Goal: Task Accomplishment & Management: Manage account settings

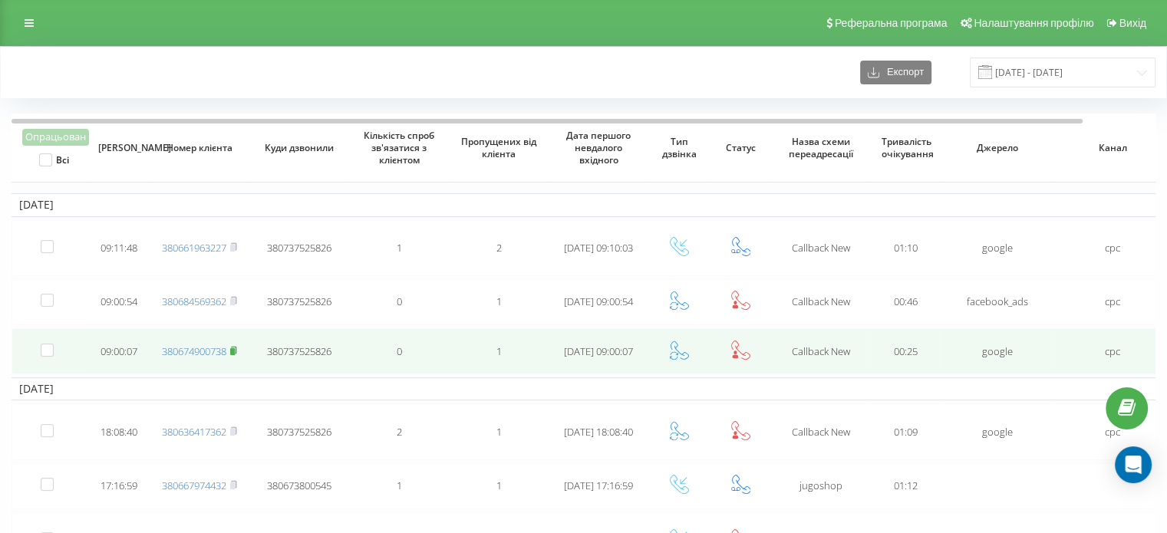
click at [235, 348] on rect at bounding box center [232, 351] width 5 height 7
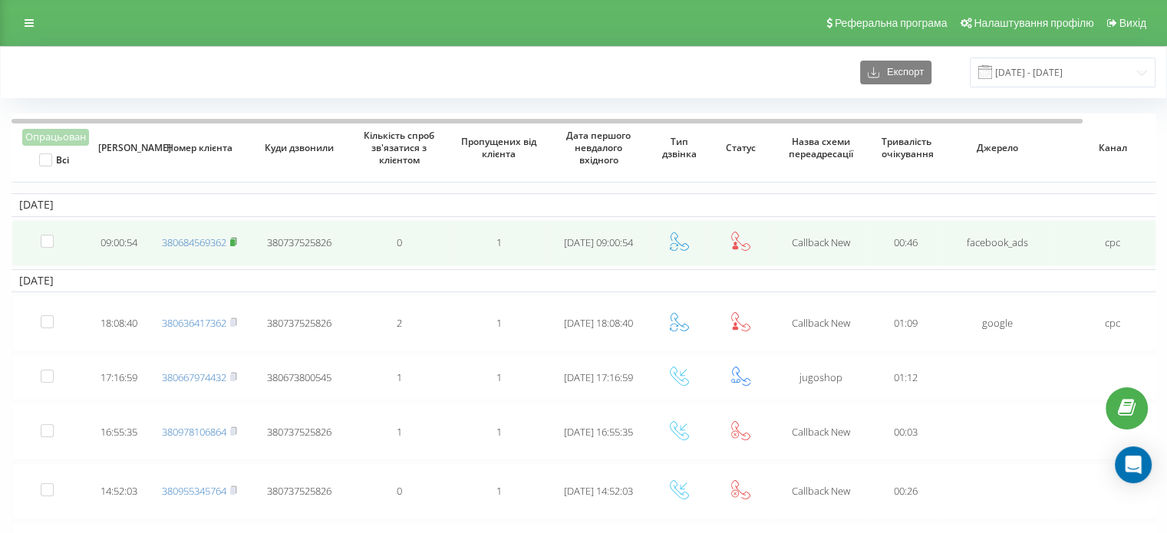
click at [235, 239] on rect at bounding box center [232, 242] width 5 height 7
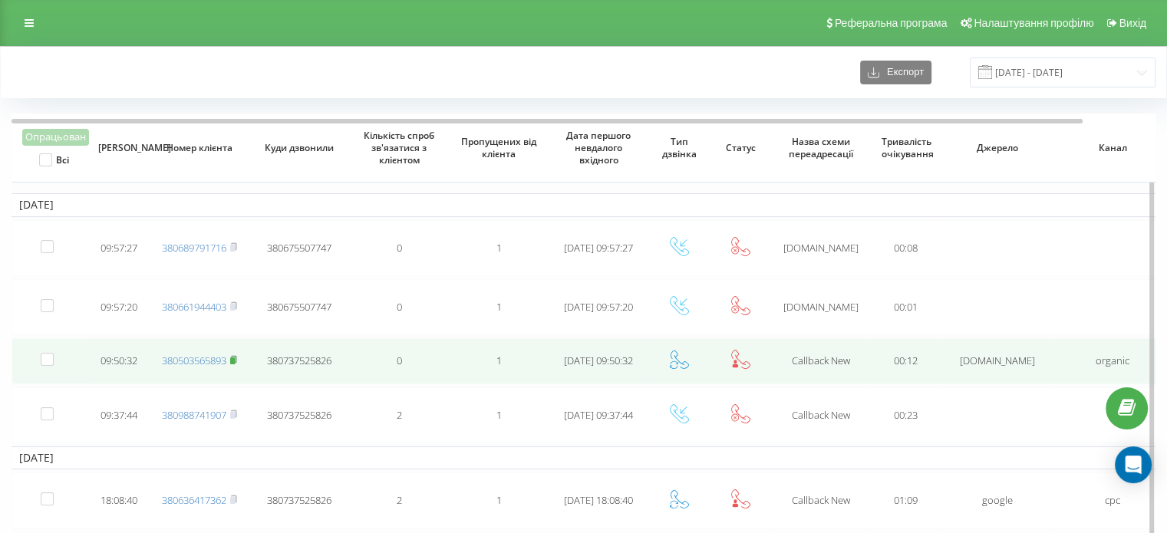
click at [237, 358] on icon at bounding box center [233, 359] width 7 height 9
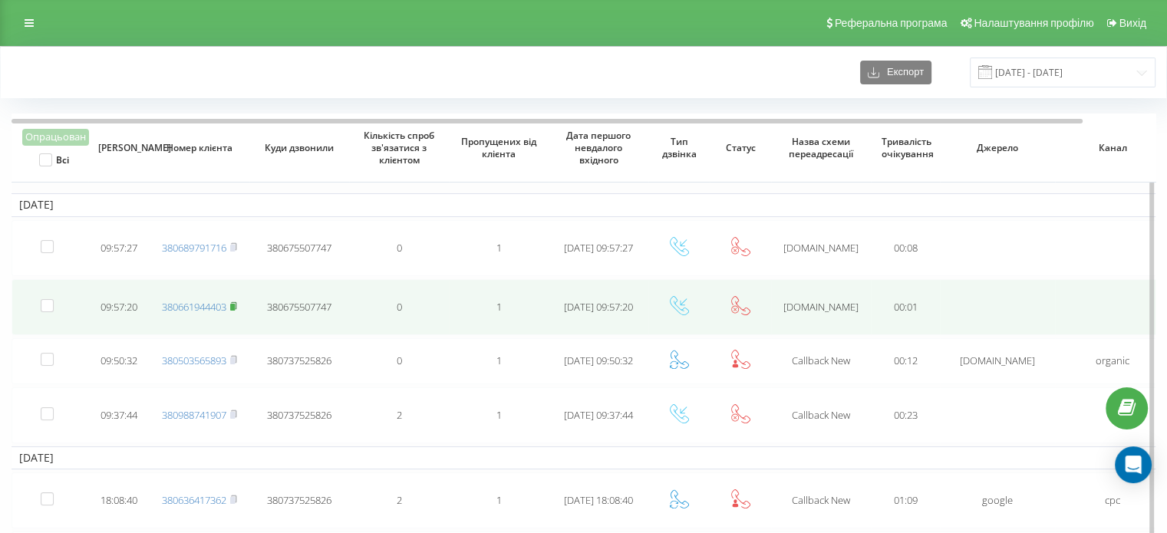
click at [233, 302] on icon at bounding box center [233, 306] width 7 height 9
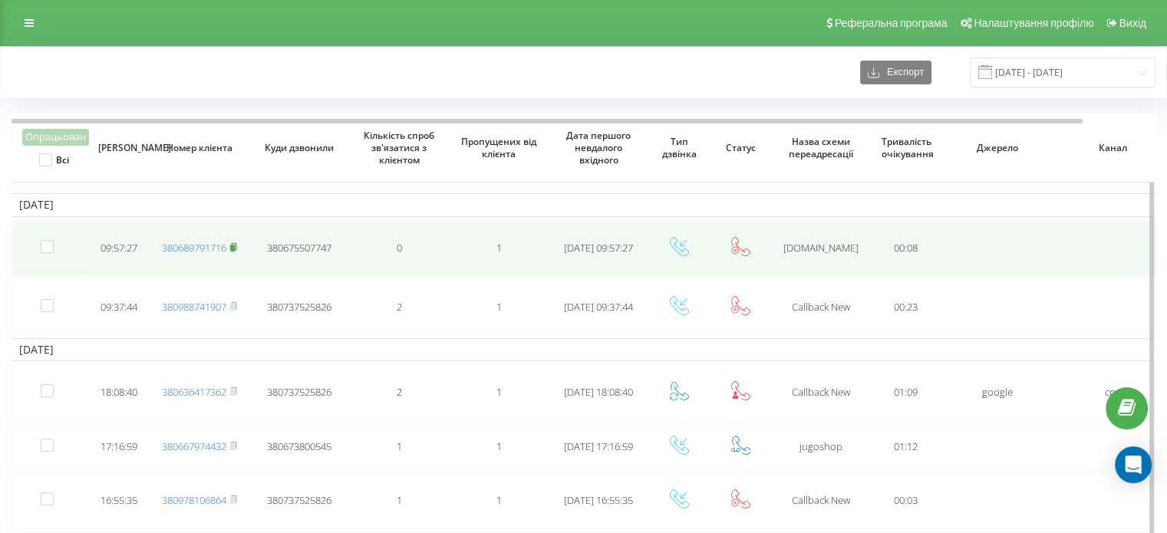
click at [235, 245] on rect at bounding box center [232, 248] width 5 height 7
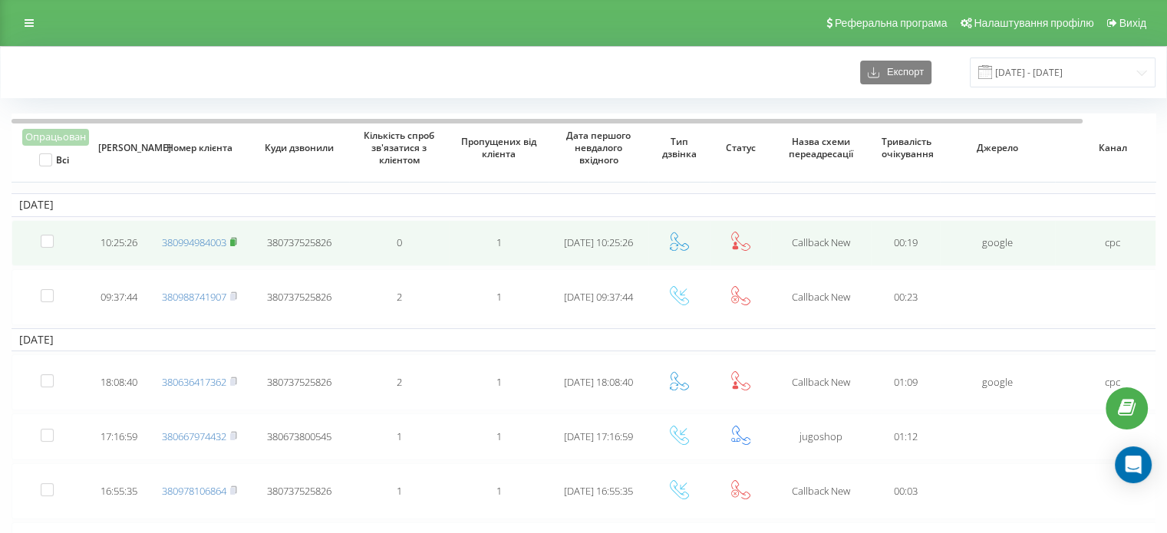
click at [232, 241] on icon at bounding box center [233, 241] width 7 height 9
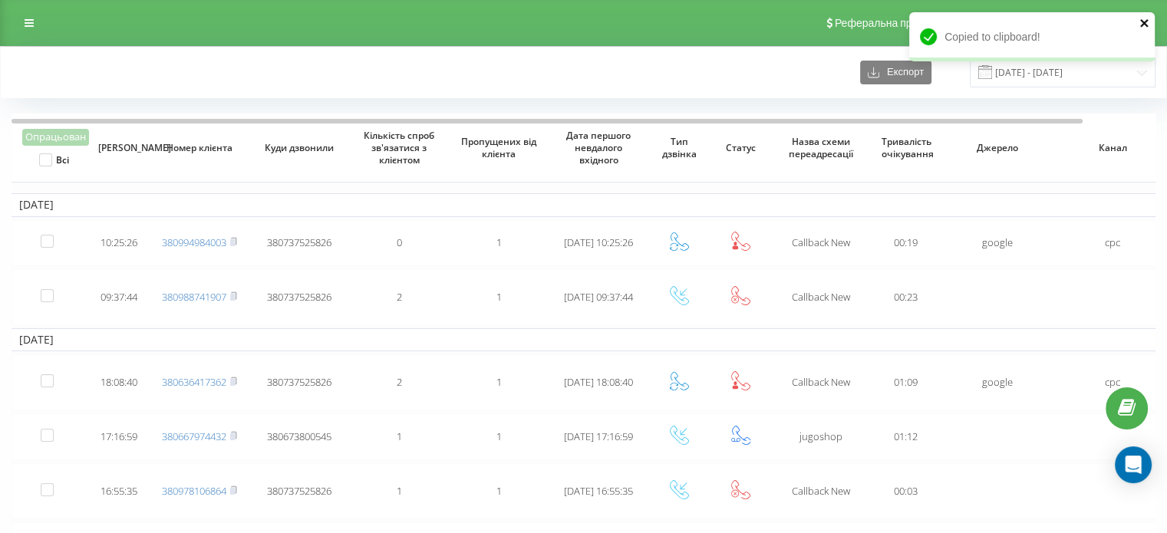
click at [1145, 24] on icon "close" at bounding box center [1144, 23] width 8 height 8
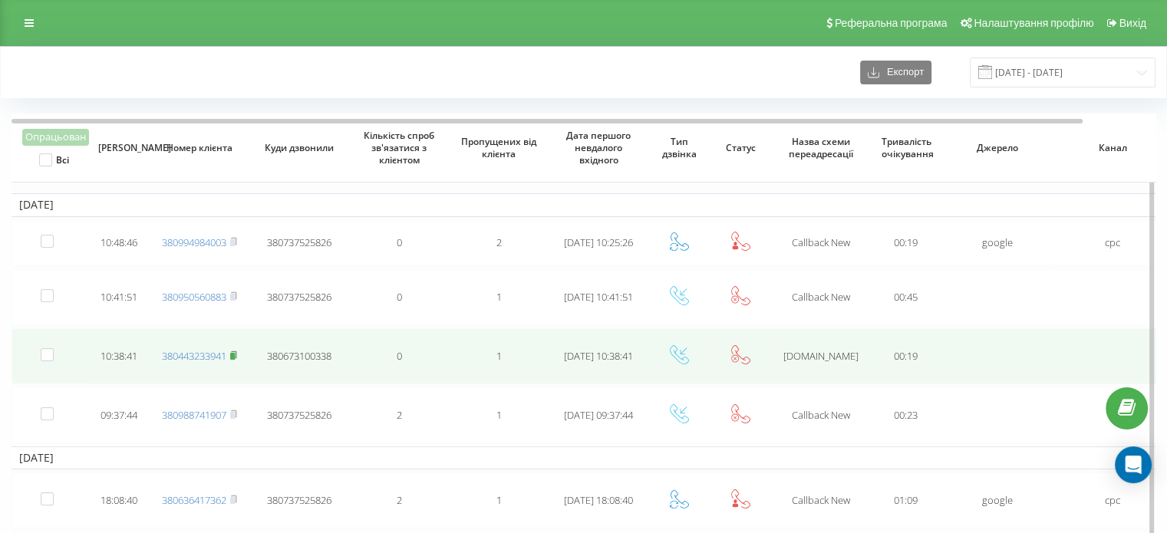
click at [237, 351] on icon at bounding box center [233, 355] width 7 height 9
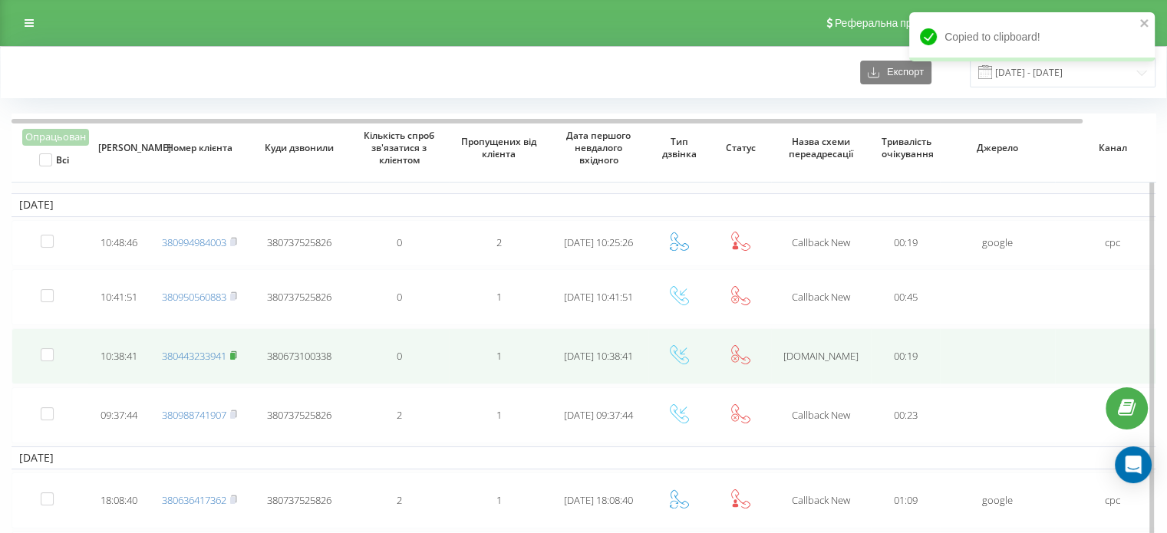
click at [233, 354] on rect at bounding box center [232, 356] width 5 height 7
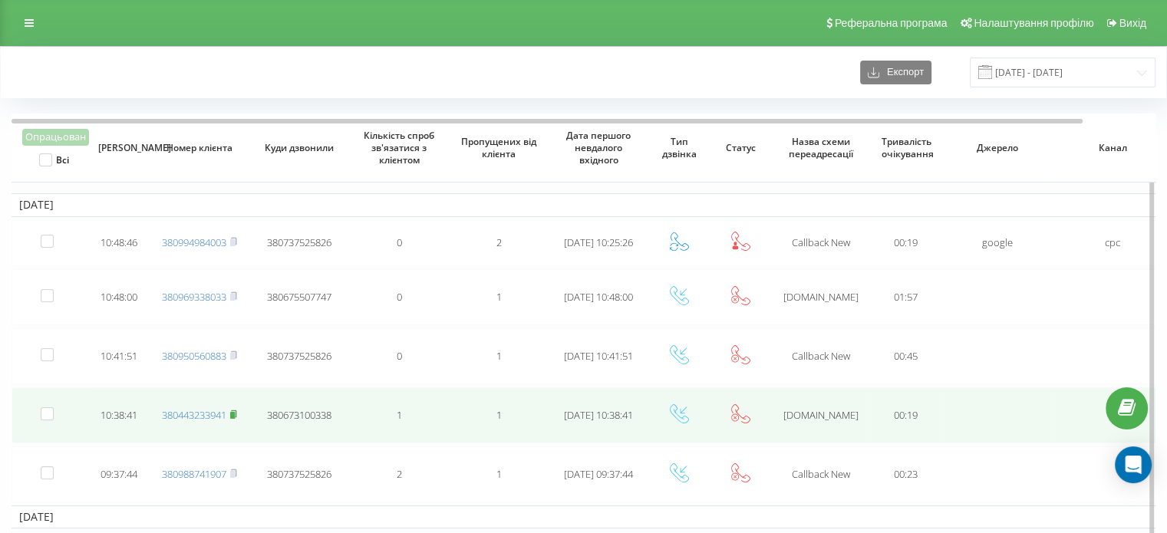
click at [235, 411] on icon at bounding box center [233, 414] width 5 height 7
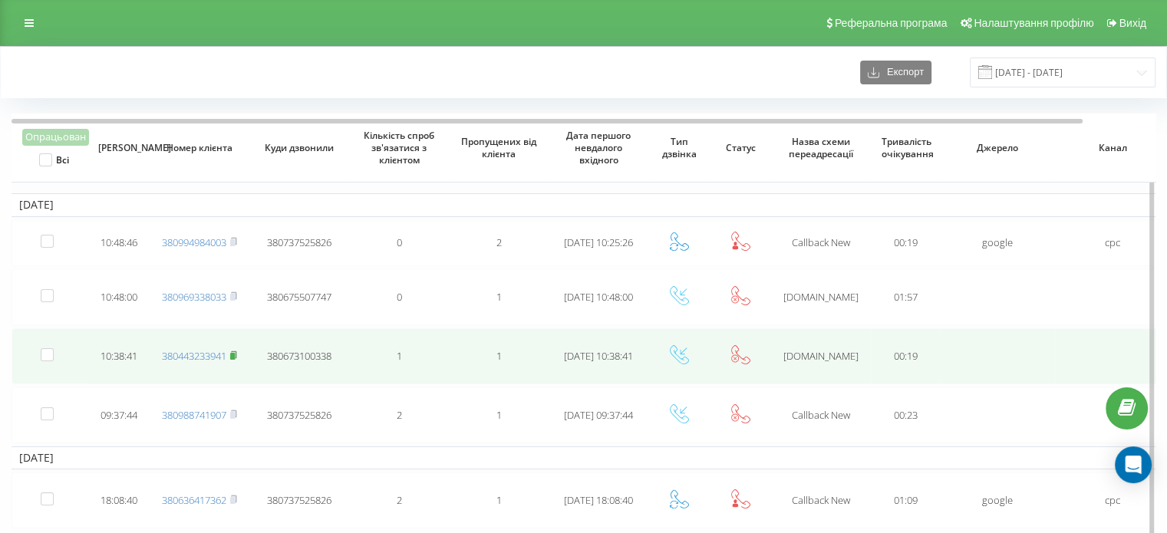
click at [237, 354] on icon at bounding box center [233, 355] width 7 height 9
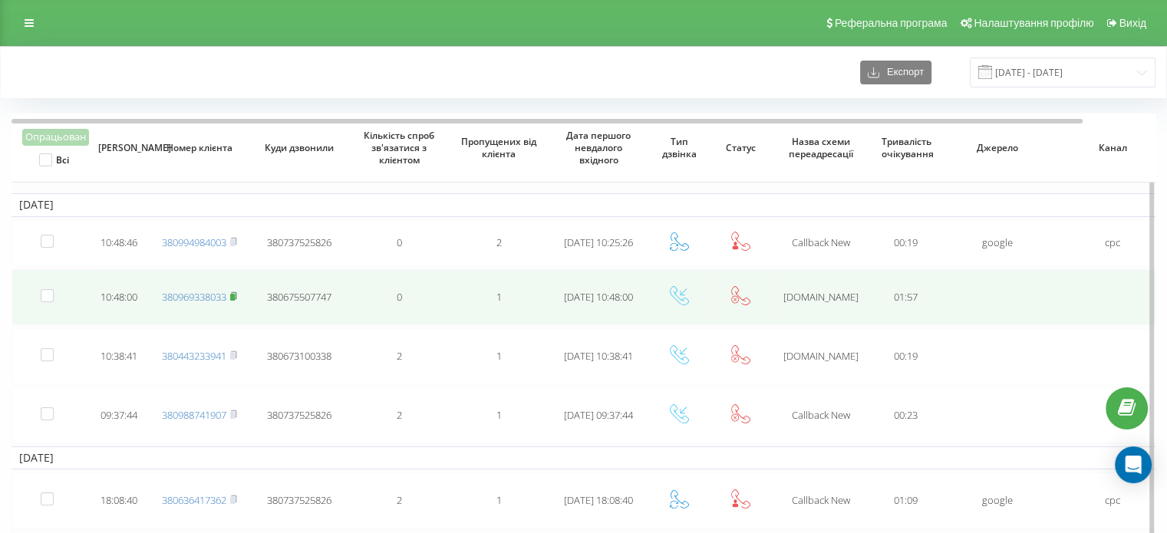
click at [234, 297] on rect at bounding box center [232, 297] width 5 height 7
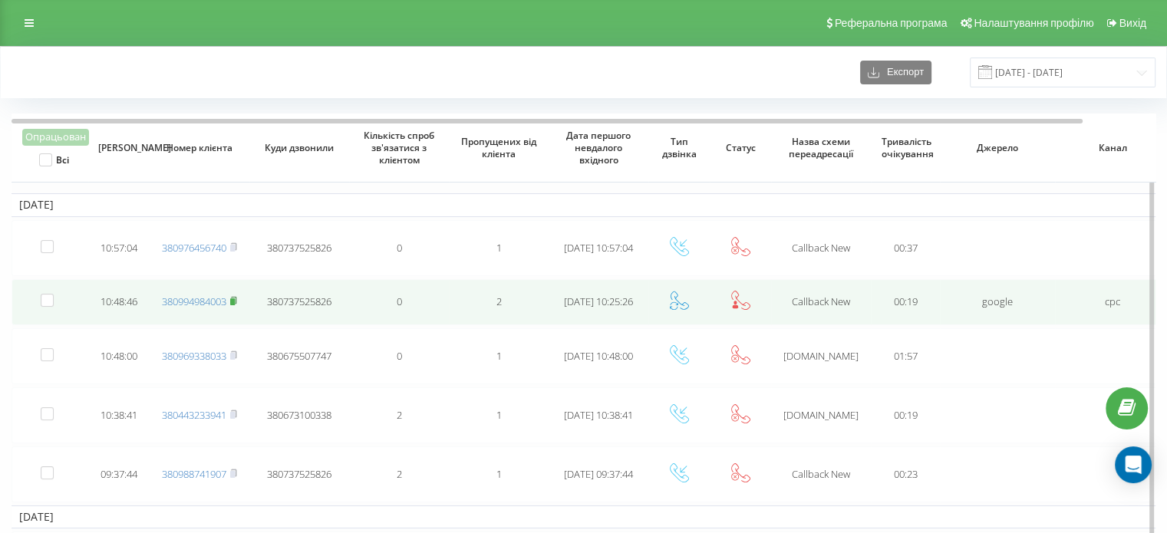
click at [236, 297] on icon at bounding box center [233, 300] width 7 height 9
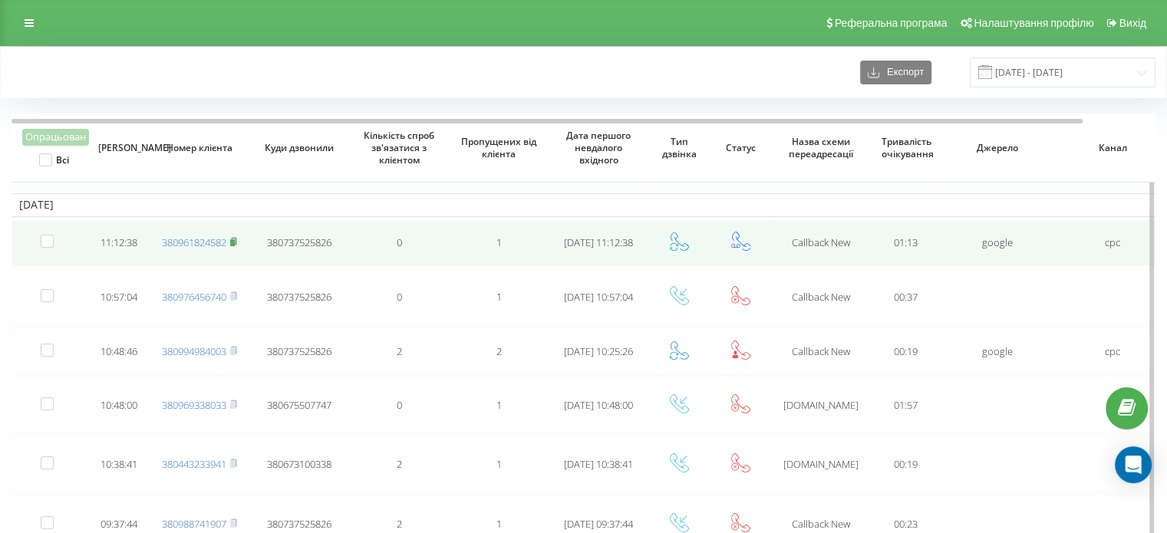
click at [232, 239] on icon at bounding box center [233, 241] width 7 height 9
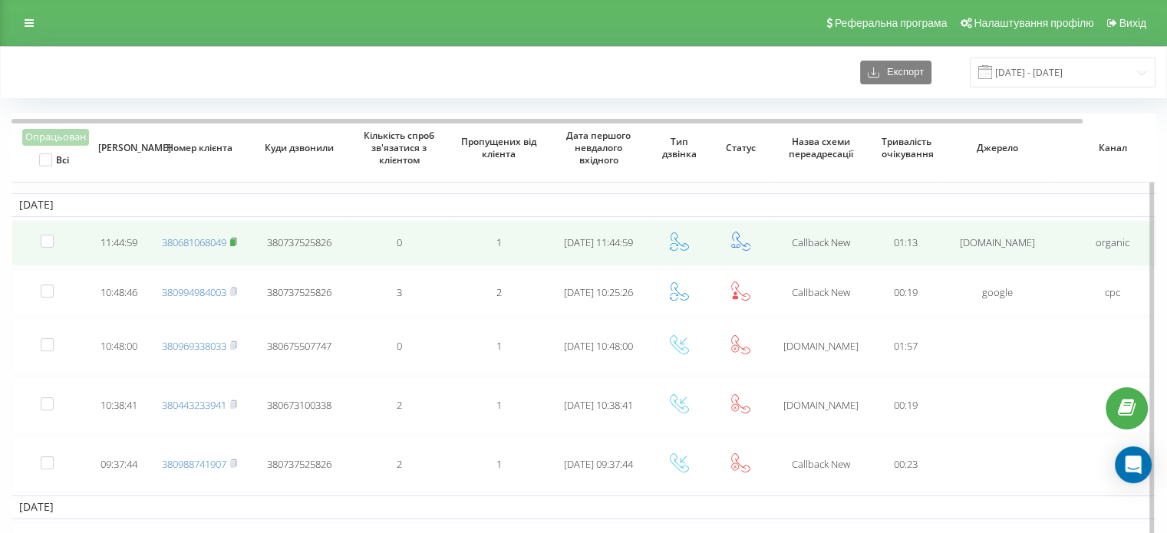
click at [233, 239] on rect at bounding box center [232, 242] width 5 height 7
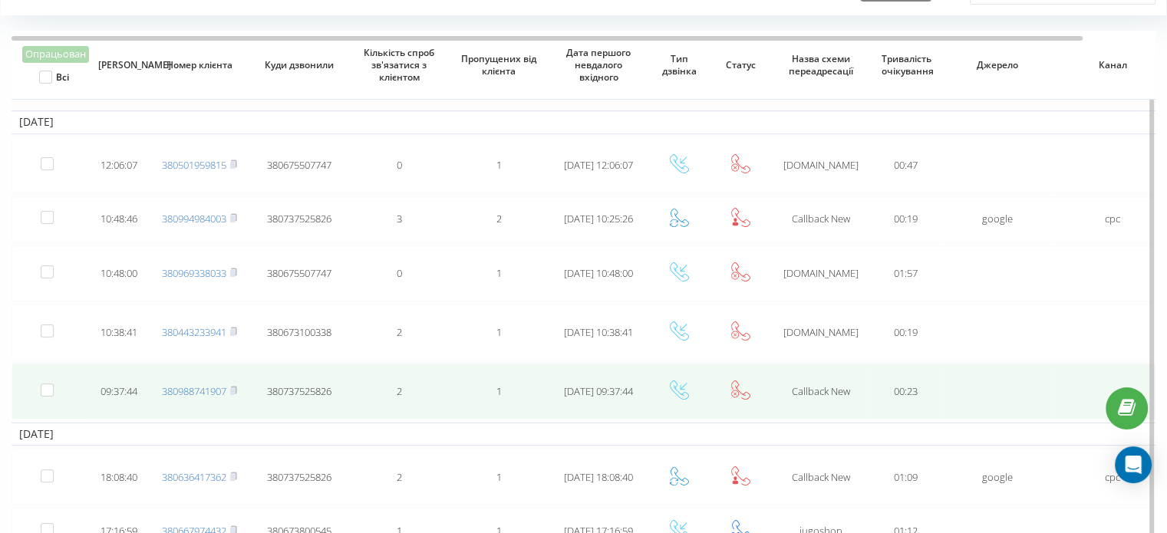
scroll to position [77, 0]
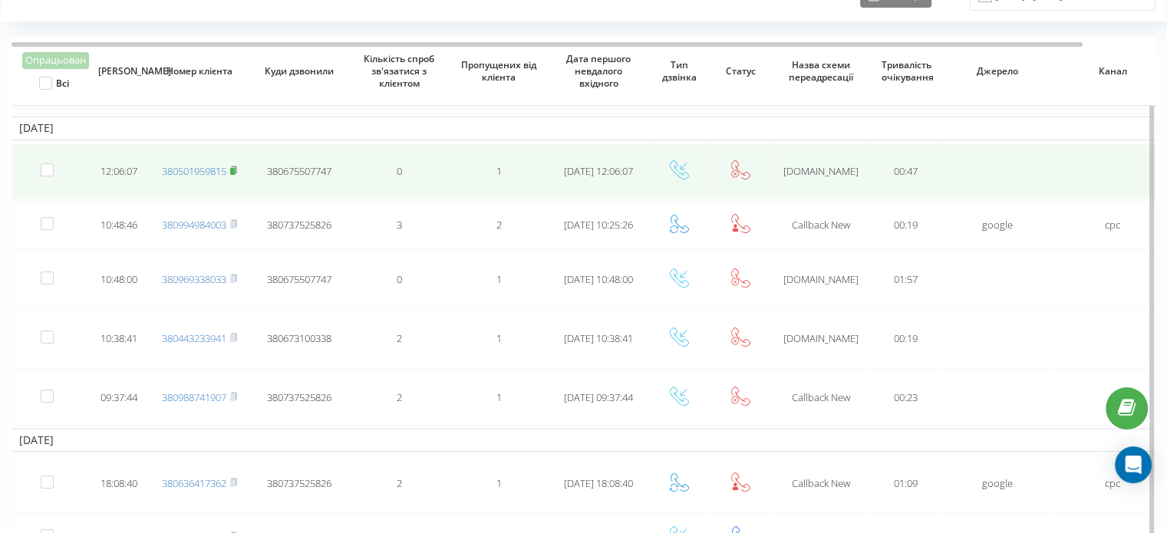
click at [236, 167] on icon at bounding box center [233, 170] width 7 height 9
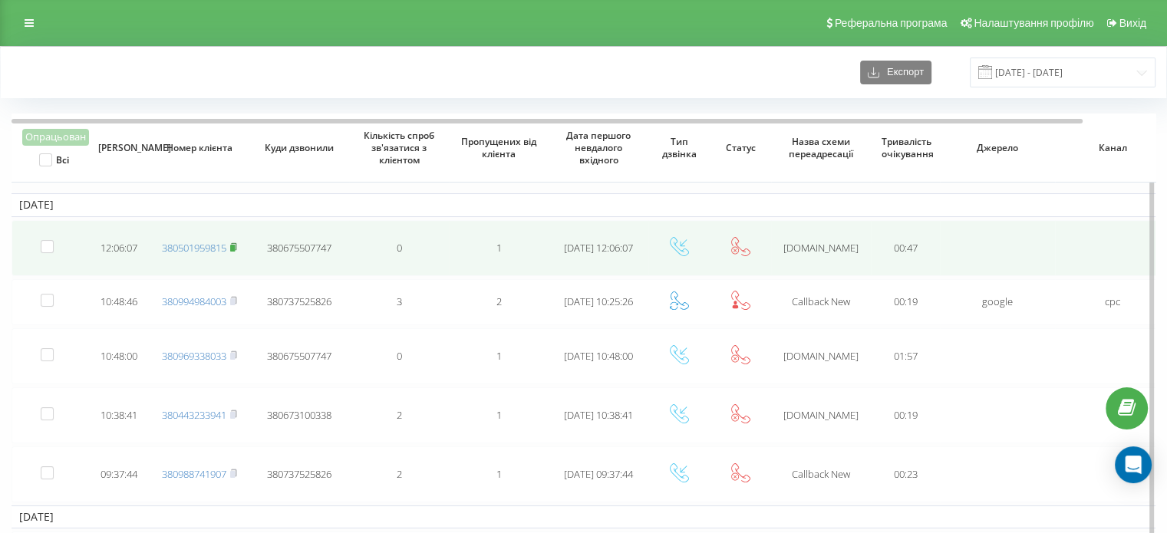
click at [235, 245] on rect at bounding box center [232, 248] width 5 height 7
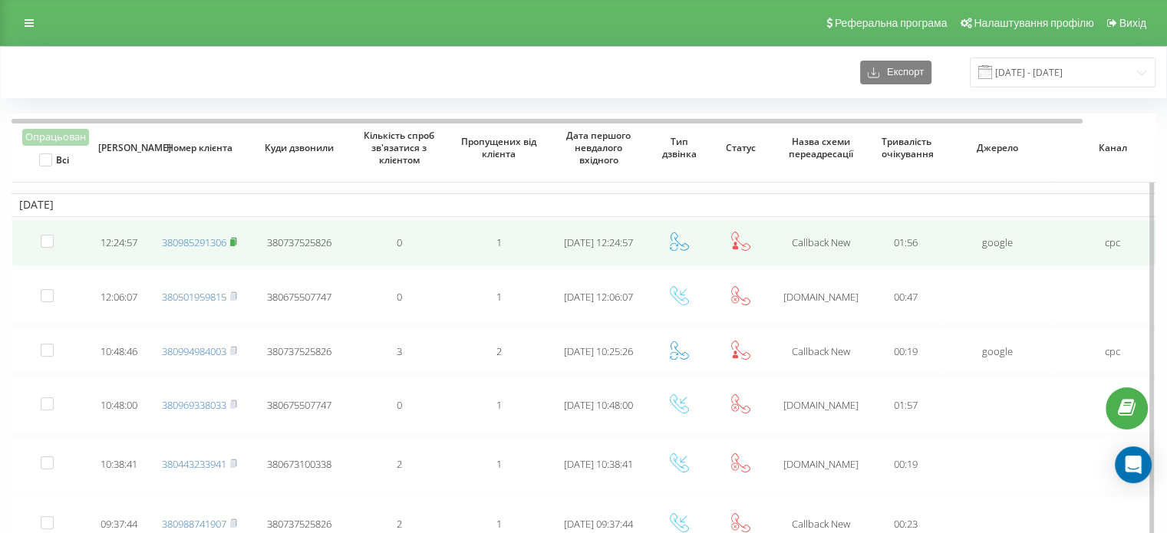
click at [235, 242] on rect at bounding box center [232, 242] width 5 height 7
click at [233, 239] on rect at bounding box center [232, 242] width 5 height 7
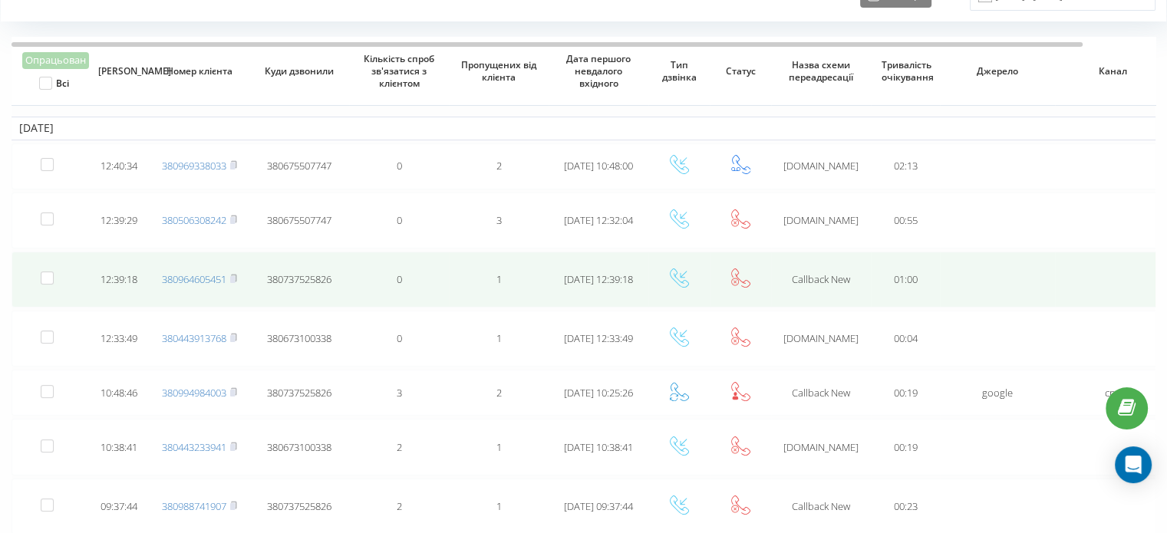
scroll to position [153, 0]
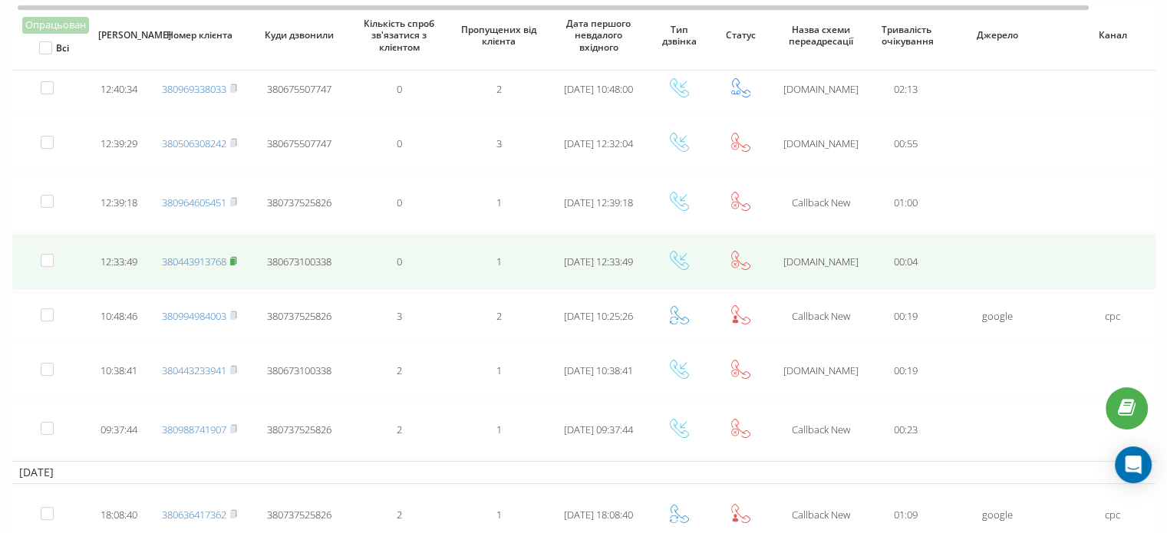
click at [234, 260] on rect at bounding box center [232, 262] width 5 height 7
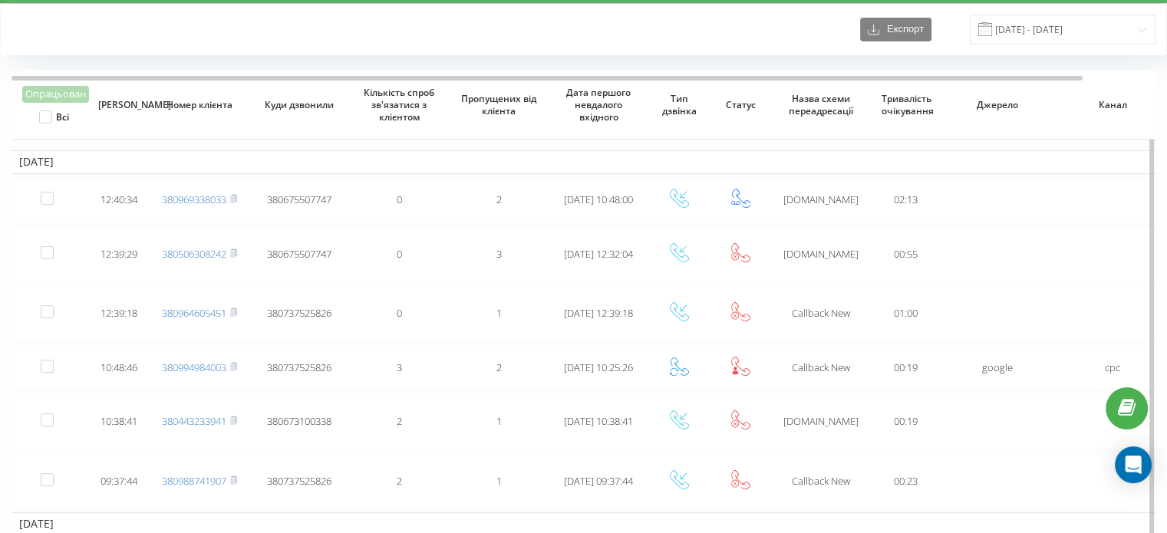
scroll to position [77, 0]
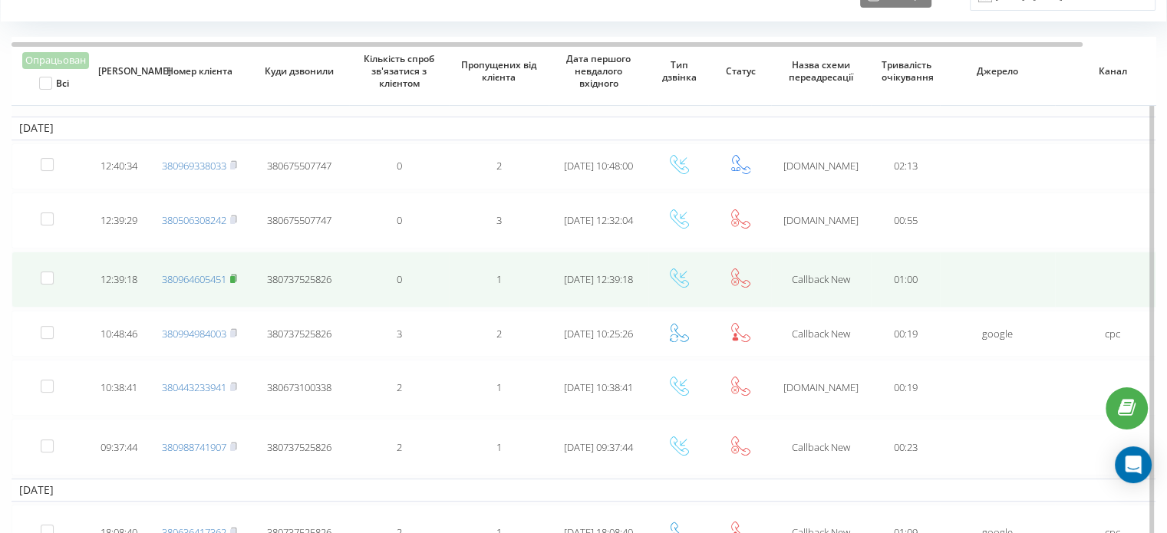
click at [237, 279] on icon at bounding box center [233, 278] width 7 height 9
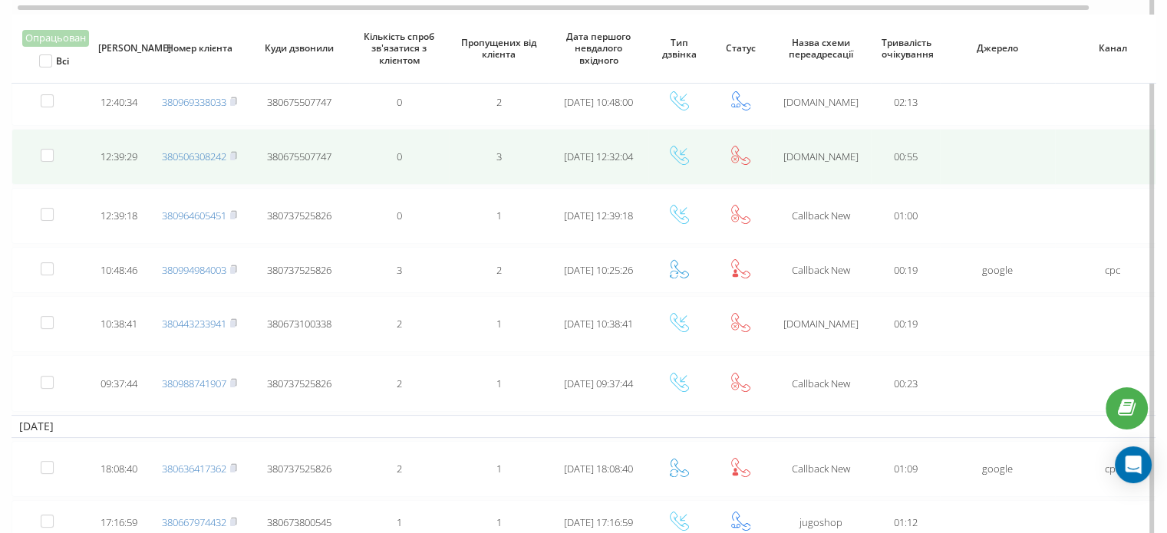
scroll to position [153, 0]
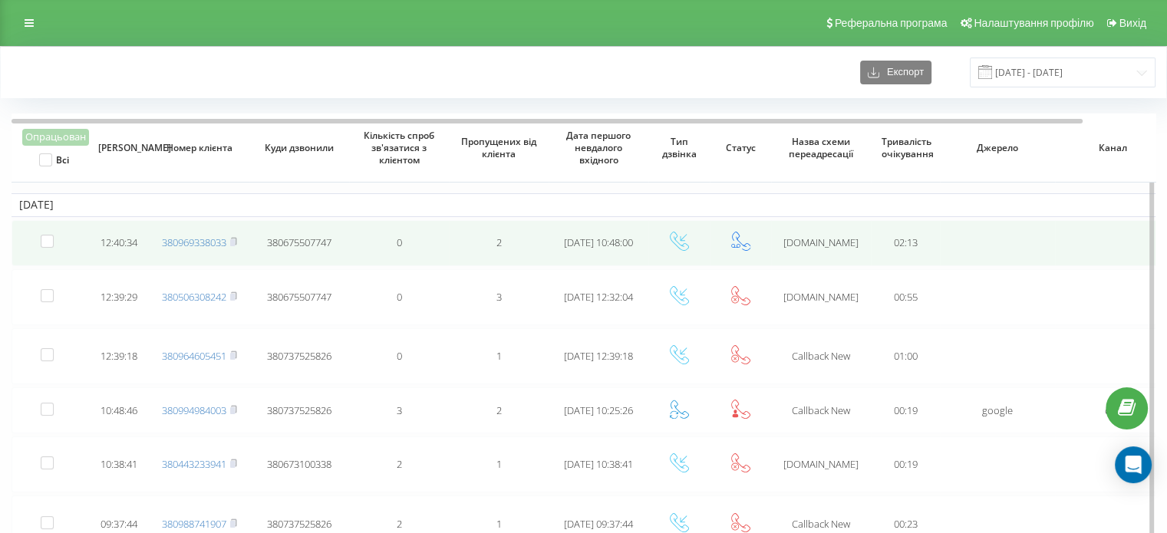
drag, startPoint x: 713, startPoint y: 246, endPoint x: 717, endPoint y: 29, distance: 216.4
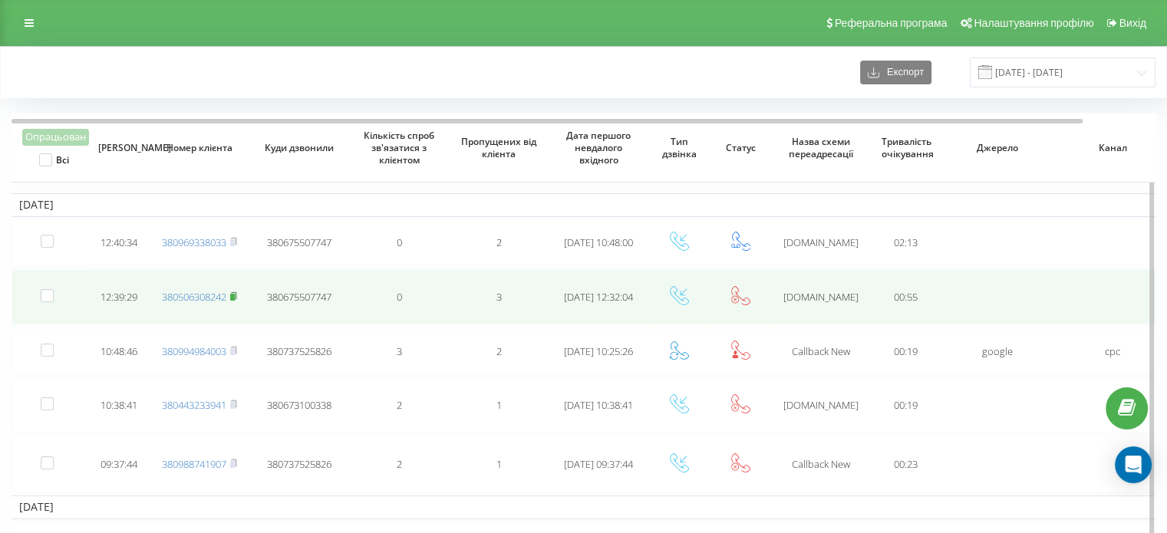
click at [235, 294] on rect at bounding box center [232, 297] width 5 height 7
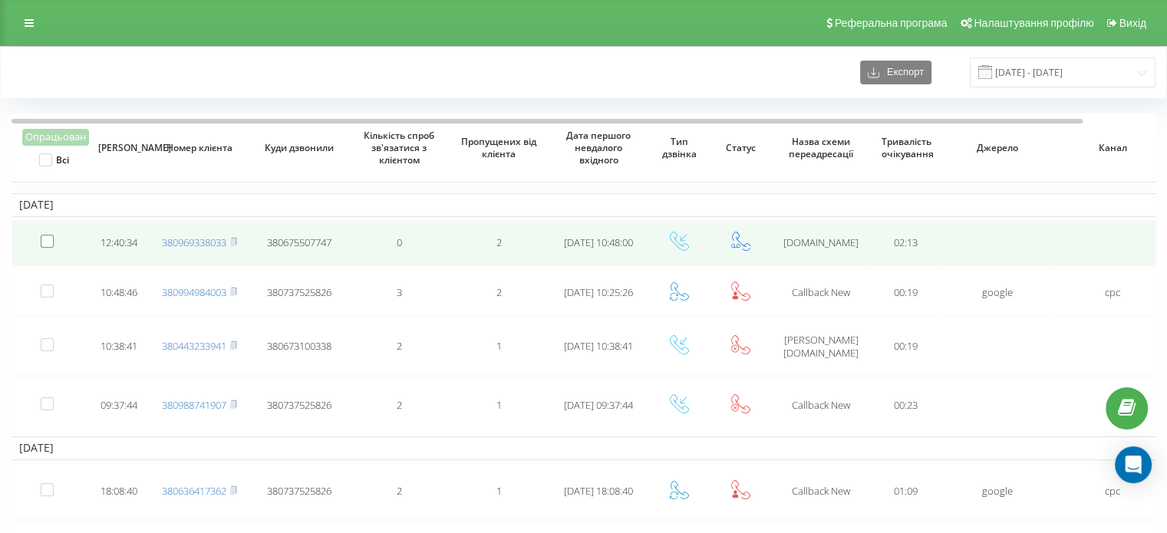
click at [49, 235] on label at bounding box center [47, 235] width 13 height 0
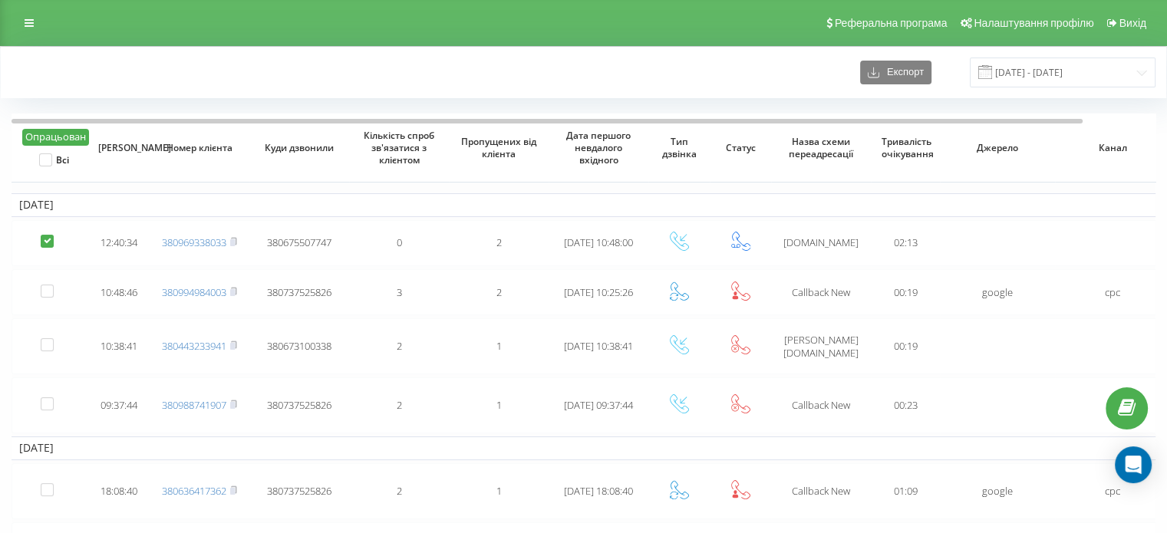
click at [51, 140] on button "Опрацьован" at bounding box center [55, 137] width 67 height 17
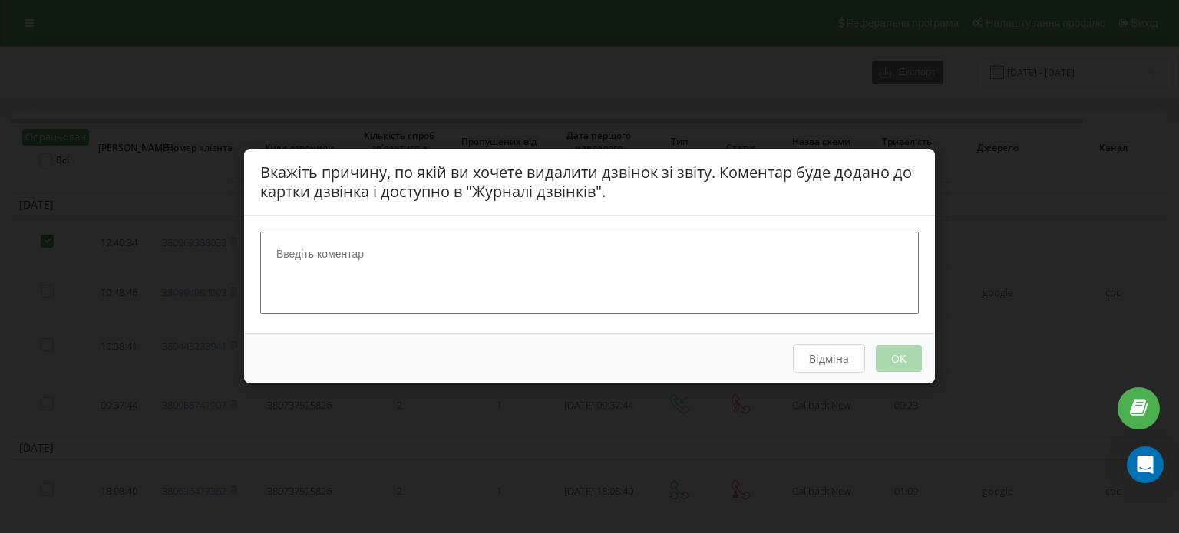
click at [368, 281] on textarea at bounding box center [589, 273] width 658 height 81
type textarea "з іншого номера опрацьовано"
click at [903, 356] on button "OK" at bounding box center [899, 359] width 46 height 27
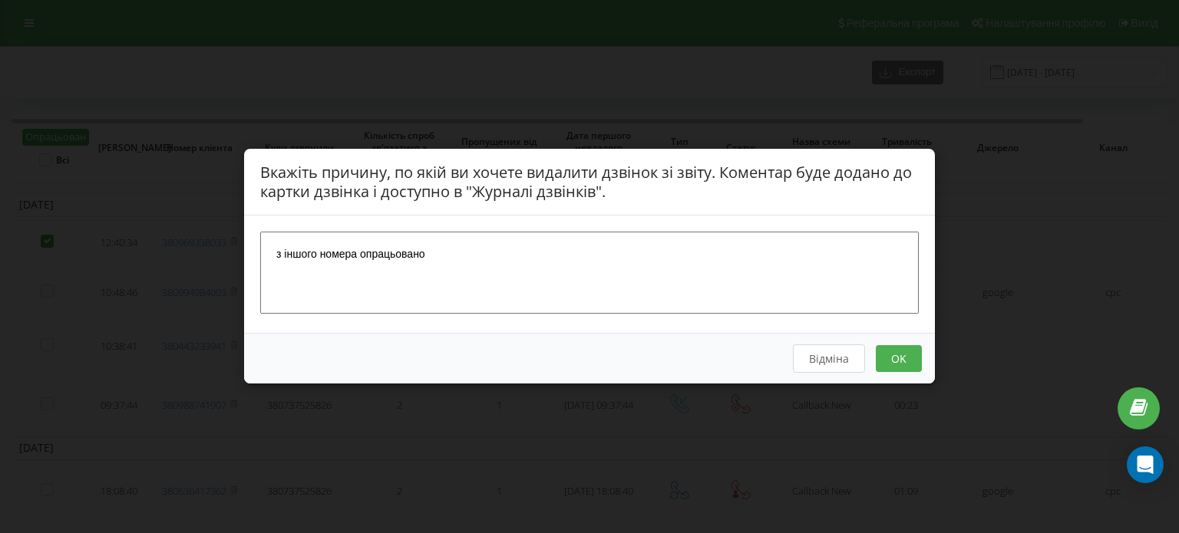
click at [816, 368] on button "Відміна" at bounding box center [829, 359] width 72 height 28
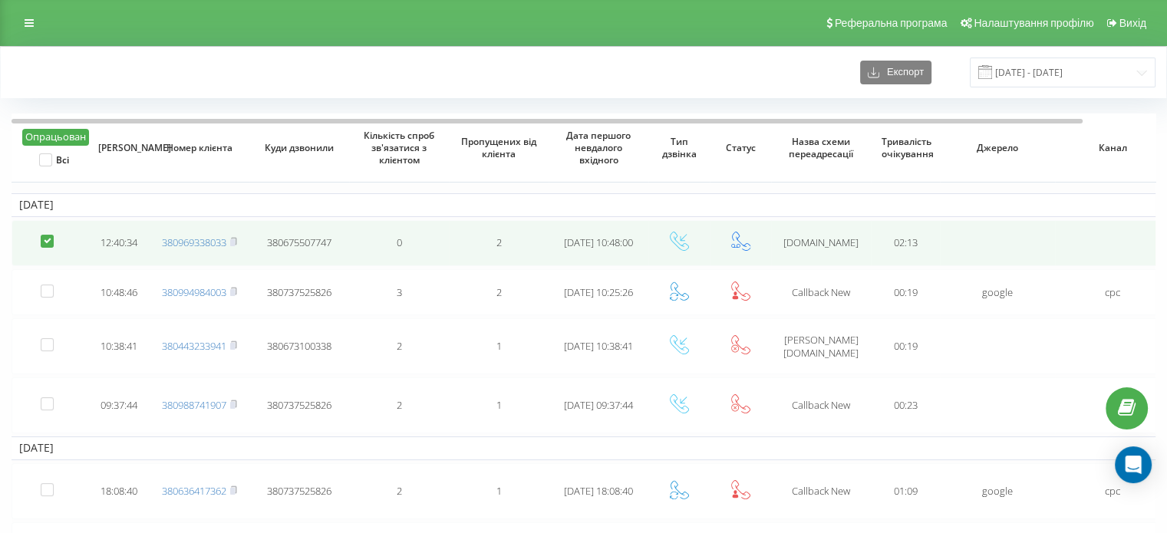
click at [42, 233] on td at bounding box center [50, 243] width 77 height 46
click at [52, 235] on label at bounding box center [47, 235] width 13 height 0
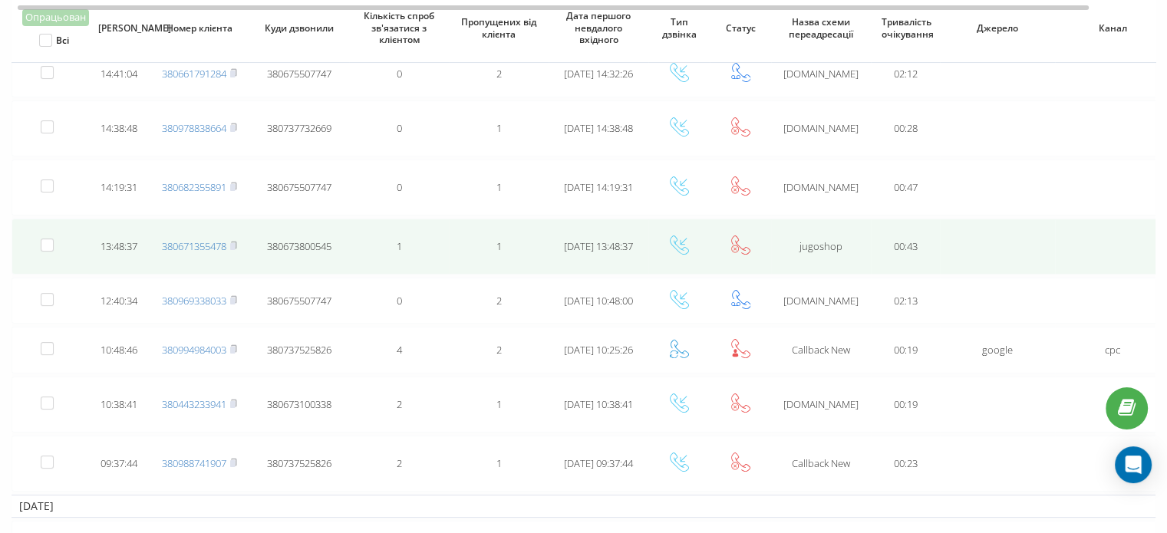
scroll to position [153, 0]
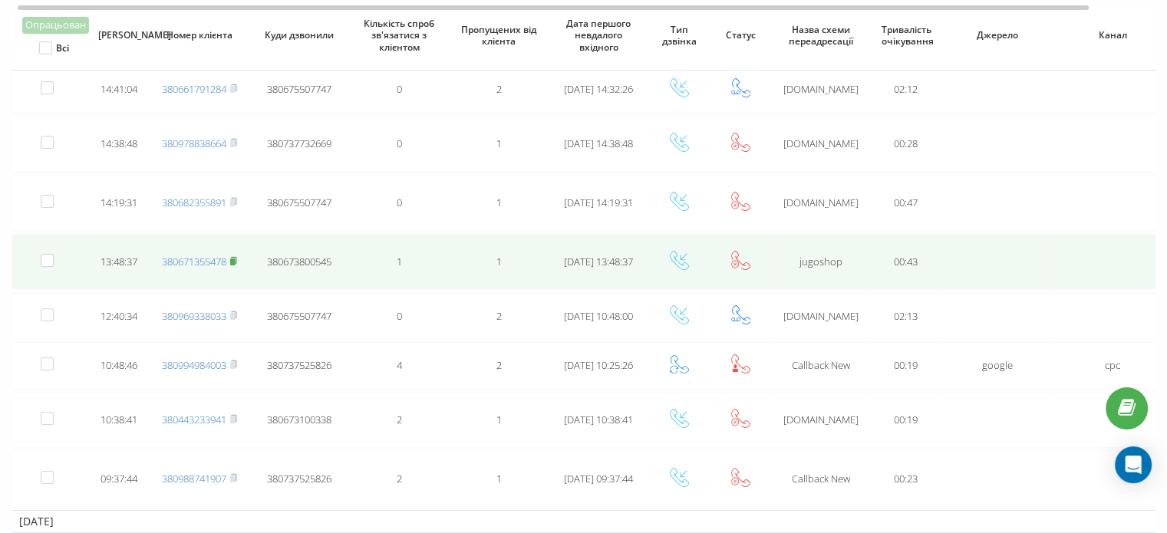
click at [235, 260] on rect at bounding box center [232, 262] width 5 height 7
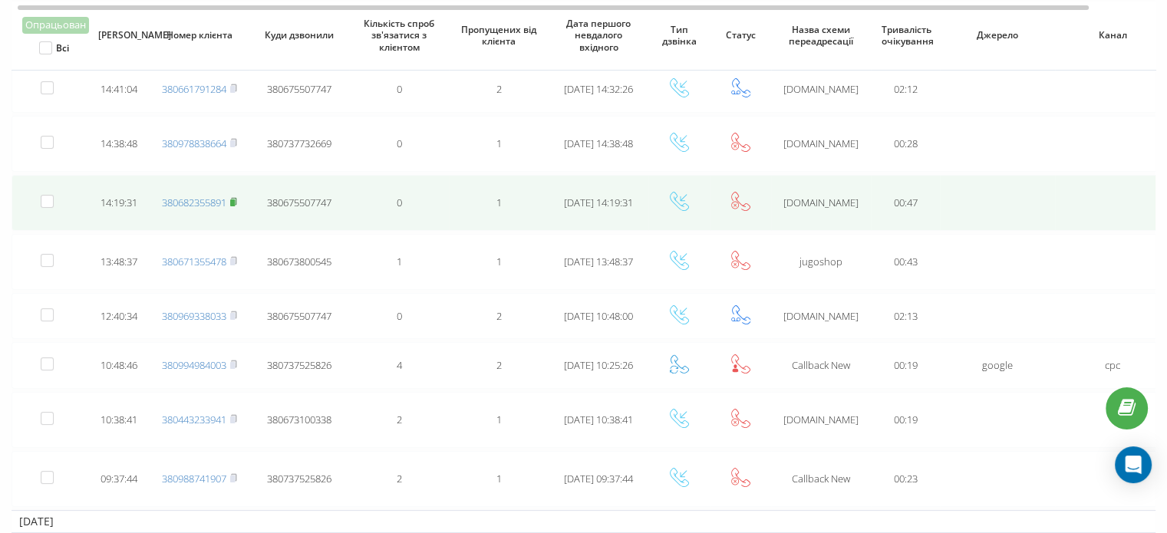
click at [237, 200] on icon at bounding box center [233, 201] width 7 height 9
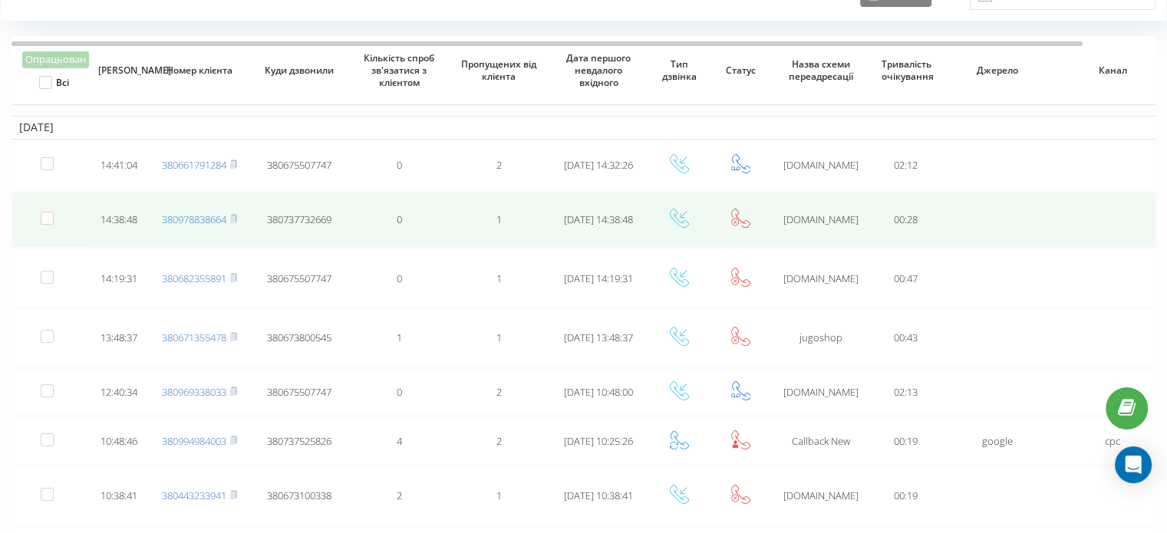
scroll to position [77, 0]
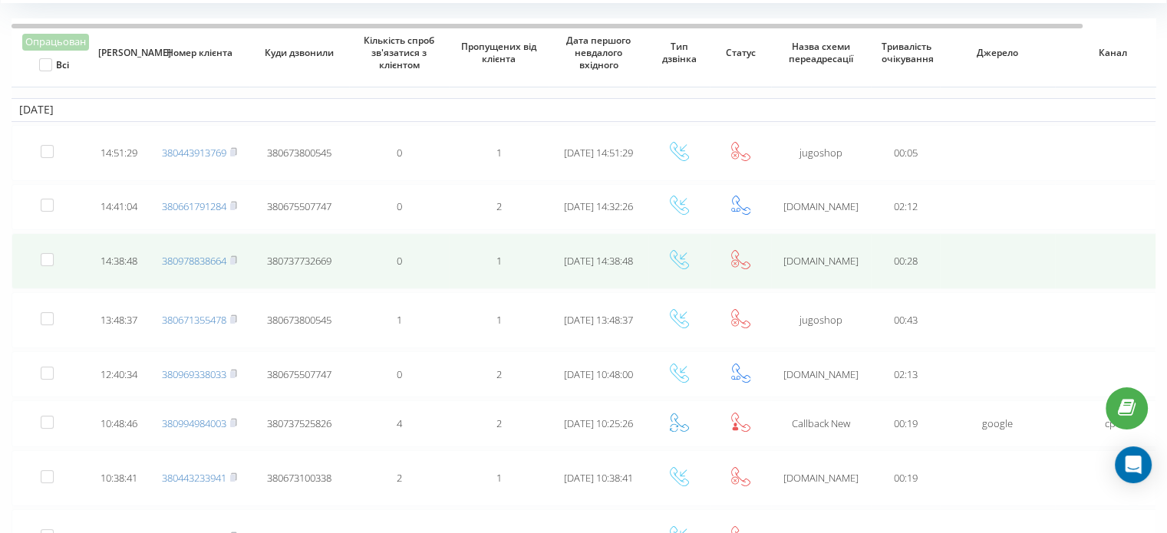
scroll to position [153, 0]
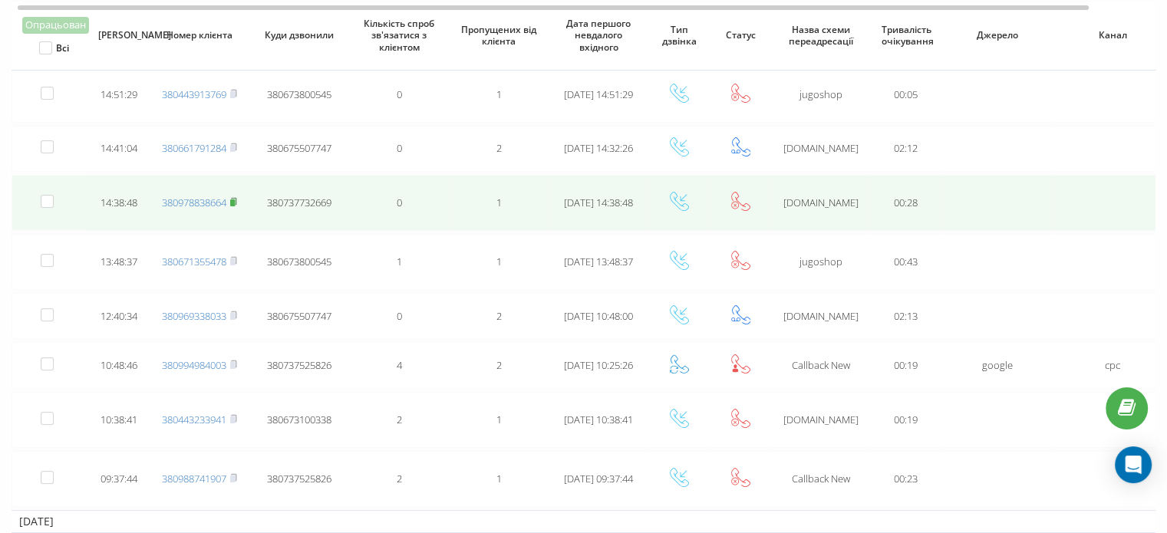
click at [234, 200] on rect at bounding box center [232, 203] width 5 height 7
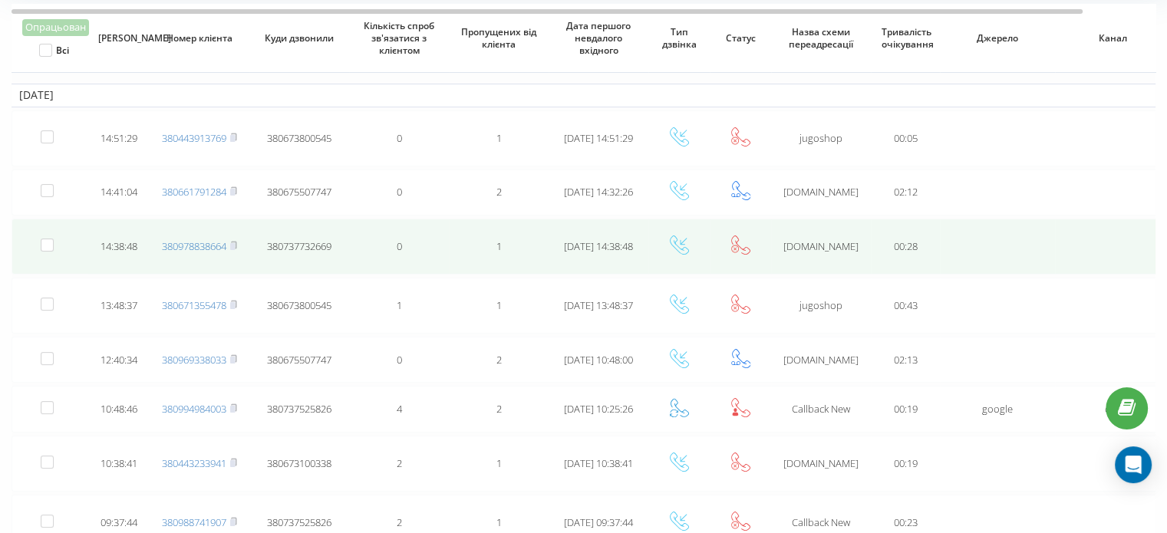
scroll to position [0, 0]
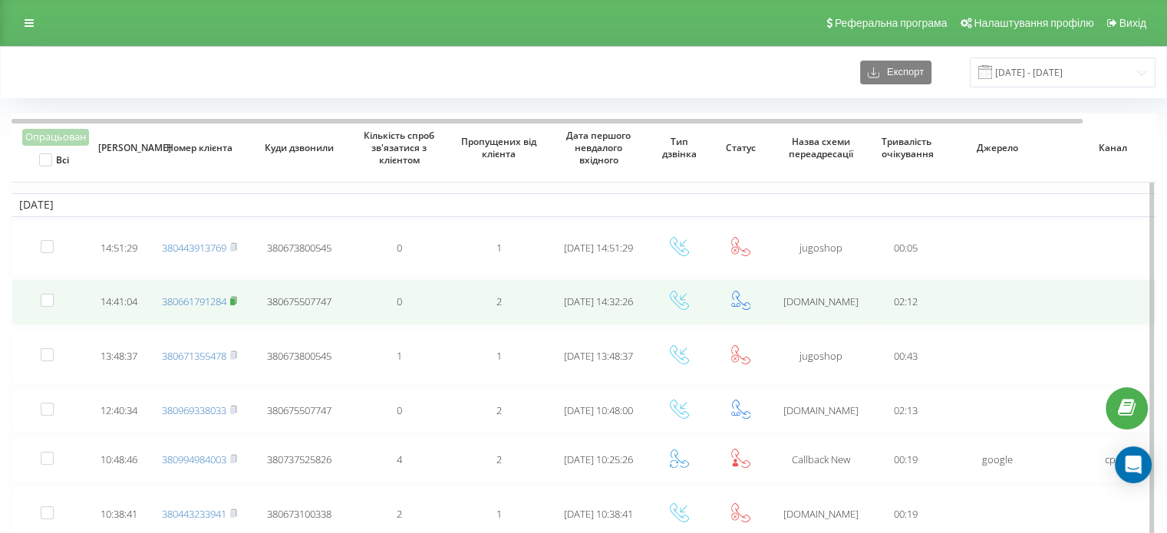
click at [235, 302] on rect at bounding box center [232, 302] width 5 height 7
